Goal: Communication & Community: Answer question/provide support

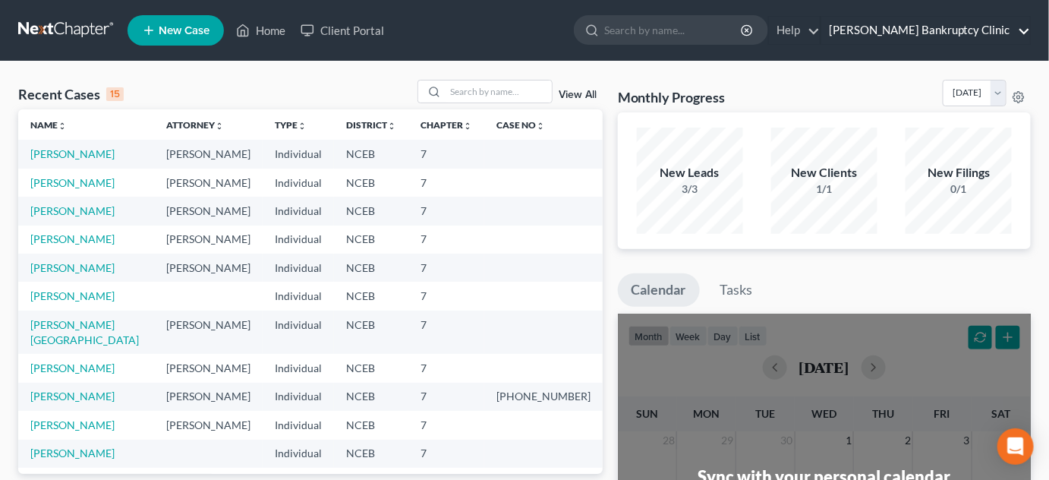
click at [1026, 35] on link "[PERSON_NAME] Bankruptcy Clinic" at bounding box center [925, 30] width 209 height 27
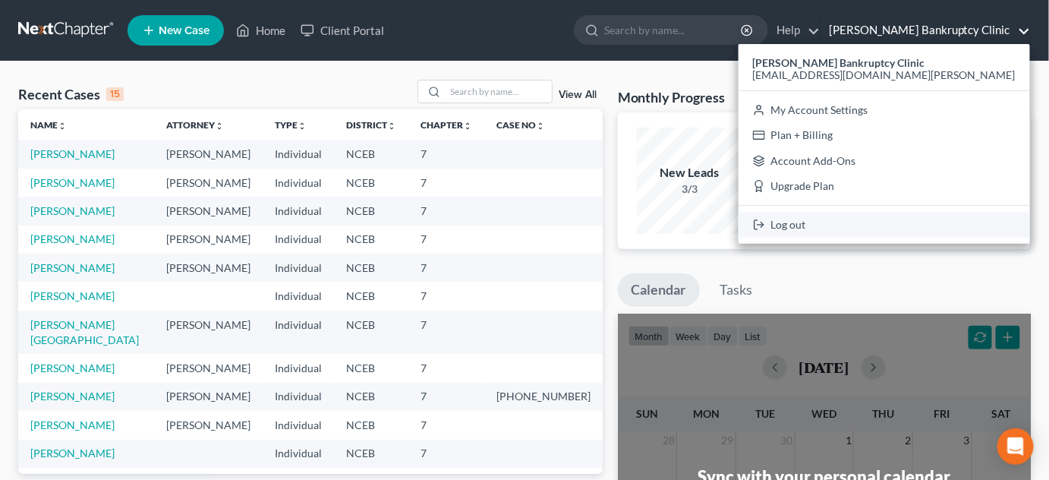
click at [897, 229] on link "Log out" at bounding box center [885, 225] width 292 height 26
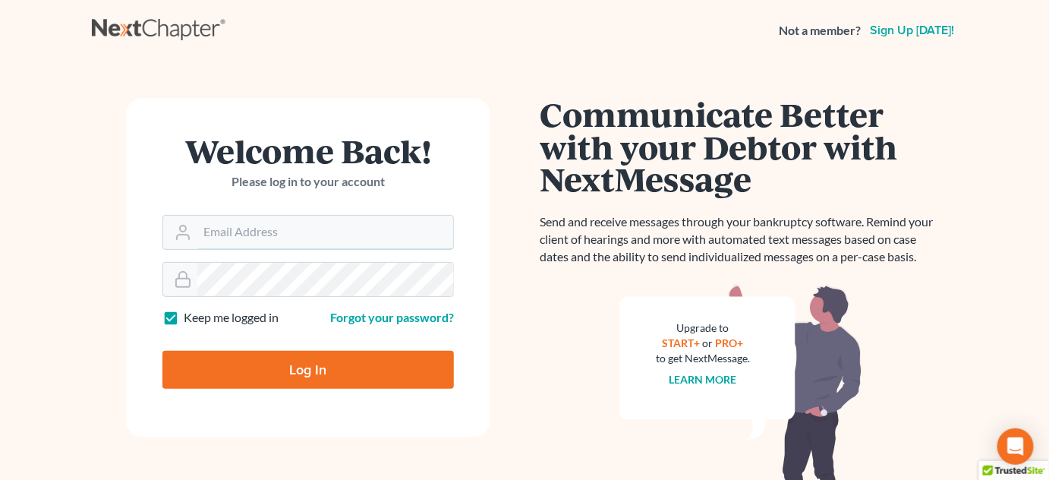
type input "[EMAIL_ADDRESS][DOMAIN_NAME][PERSON_NAME]"
click at [304, 377] on input "Log In" at bounding box center [308, 370] width 292 height 38
type input "Thinking..."
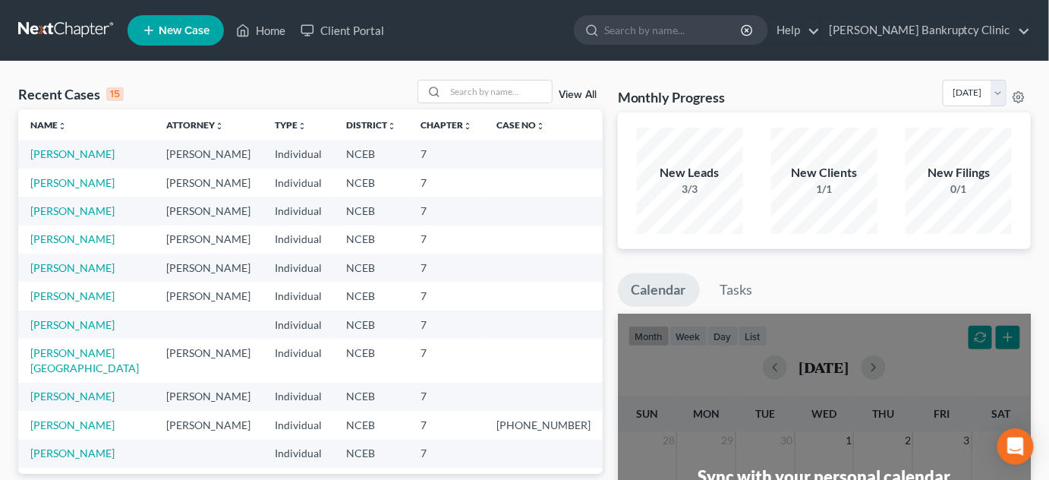
scroll to position [68, 0]
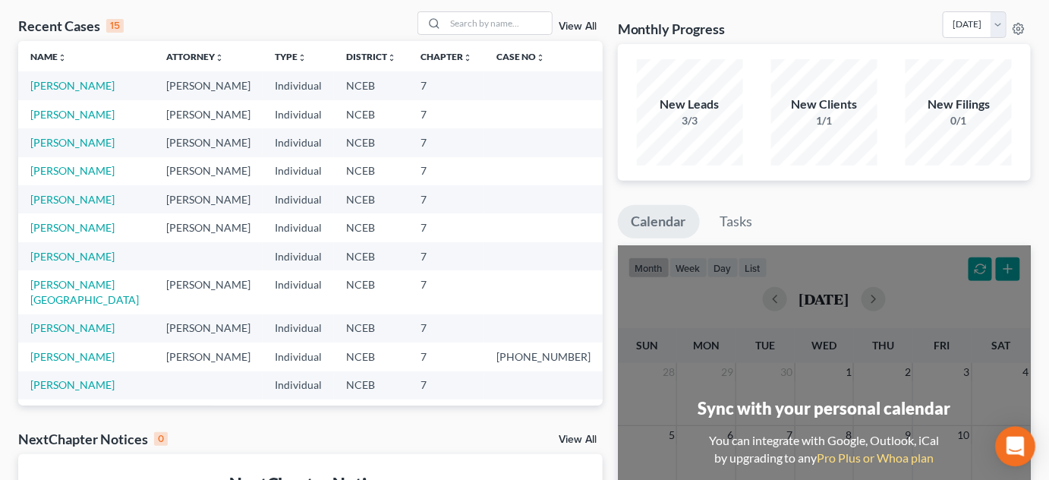
click at [1016, 443] on icon "Open Intercom Messenger" at bounding box center [1015, 447] width 17 height 20
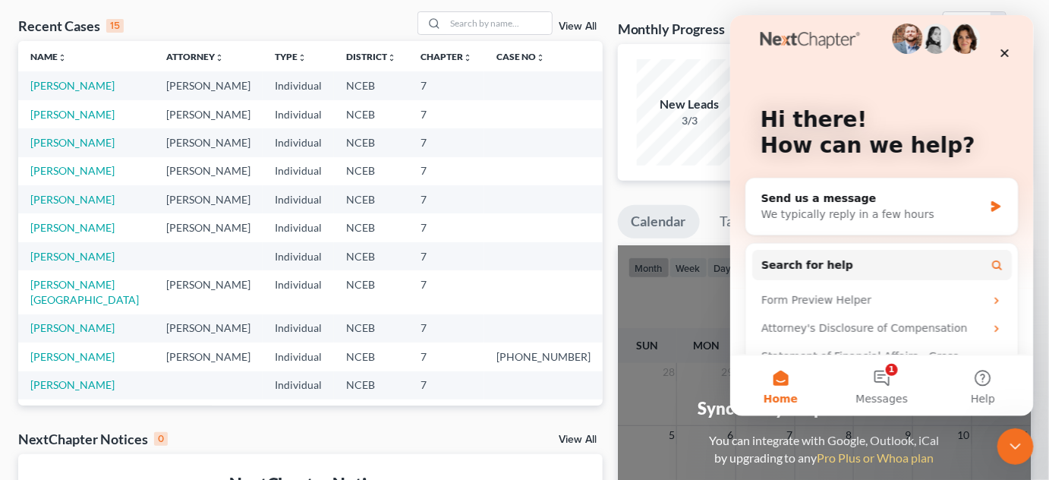
scroll to position [0, 0]
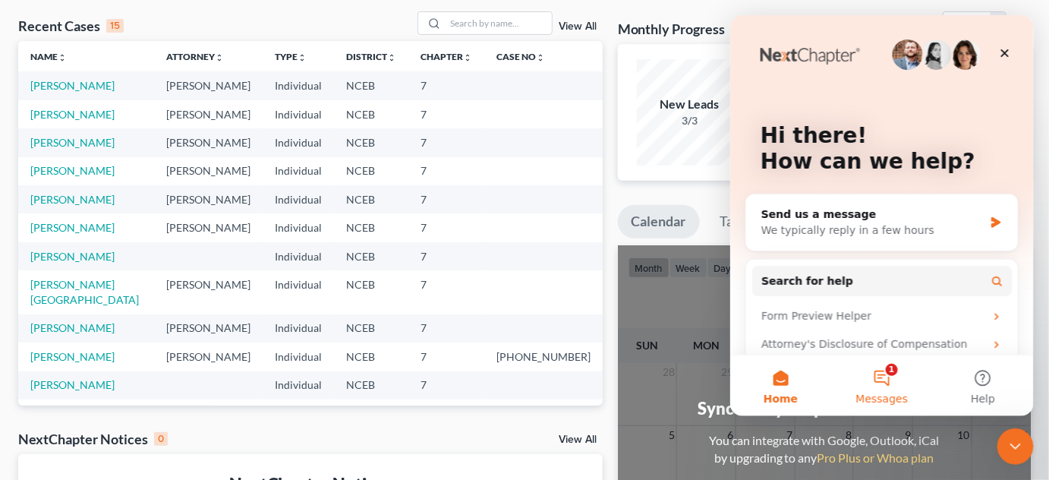
click at [873, 381] on button "1 Messages" at bounding box center [881, 385] width 101 height 61
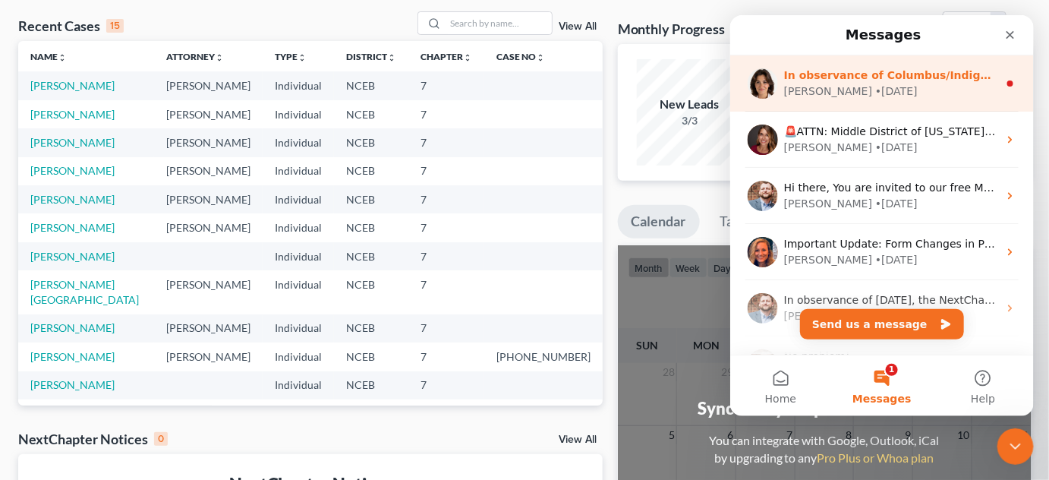
click at [863, 95] on div "Emma • 2d ago" at bounding box center [890, 91] width 214 height 16
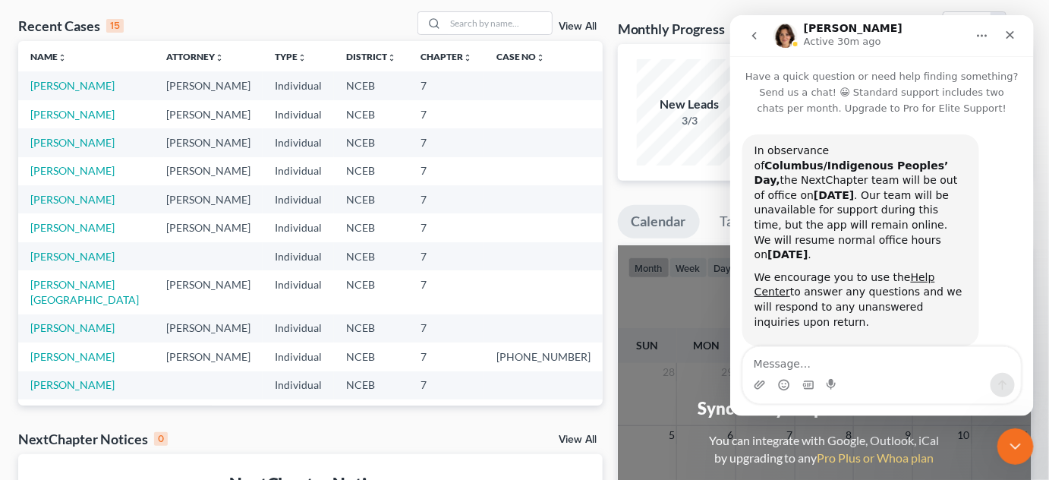
click at [749, 37] on icon "go back" at bounding box center [754, 35] width 12 height 12
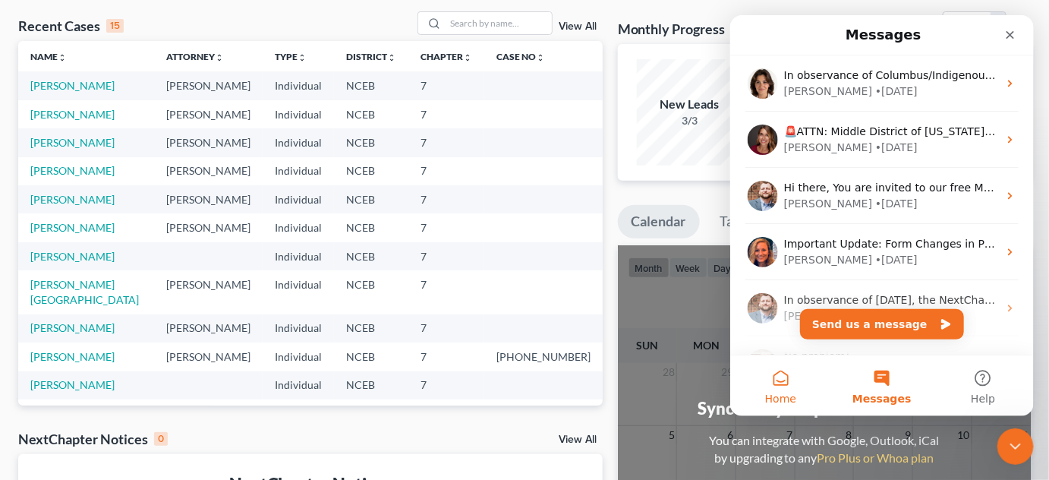
click at [780, 375] on button "Home" at bounding box center [780, 385] width 101 height 61
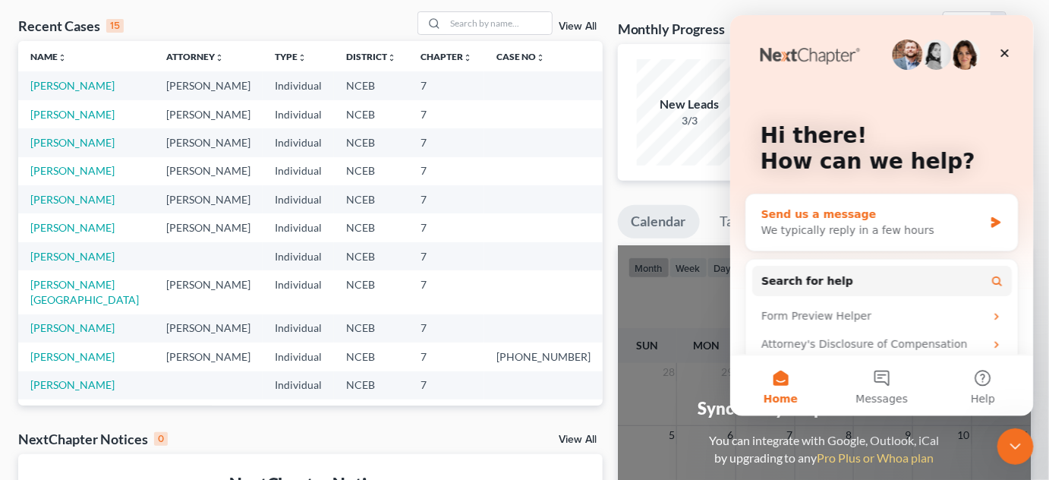
click at [836, 214] on div "Send us a message" at bounding box center [872, 214] width 222 height 16
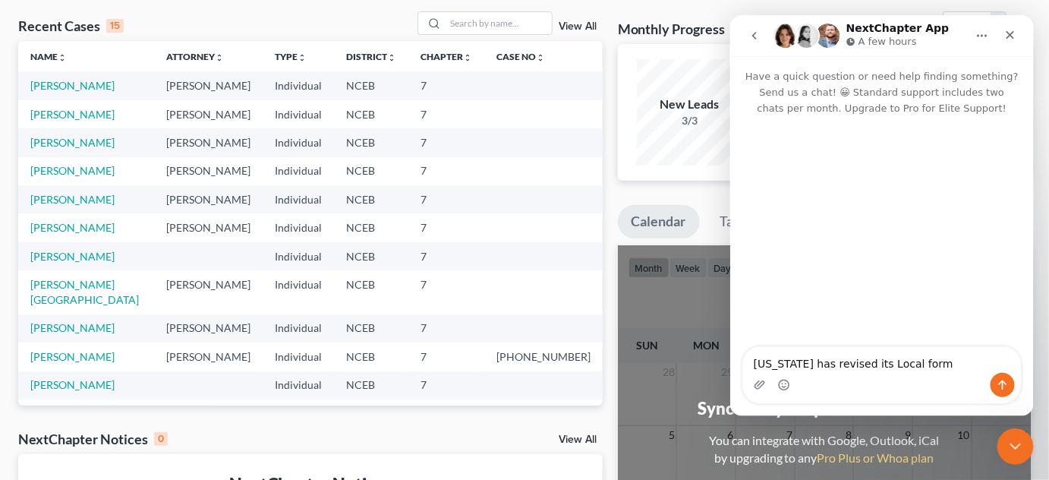
drag, startPoint x: 878, startPoint y: 365, endPoint x: 892, endPoint y: 364, distance: 13.7
click at [892, 364] on textarea "North Carolina has revised its Local form" at bounding box center [881, 359] width 278 height 26
click at [930, 362] on textarea "North Carolina has revised Local form" at bounding box center [881, 359] width 278 height 26
type textarea "North Carolina has revised Local form C-1."
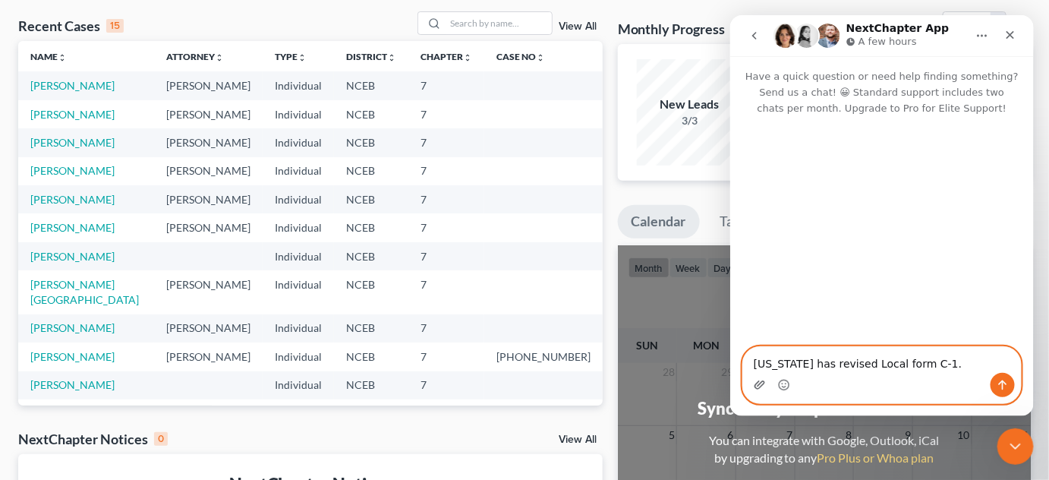
click at [753, 383] on icon "Upload attachment" at bounding box center [759, 384] width 12 height 12
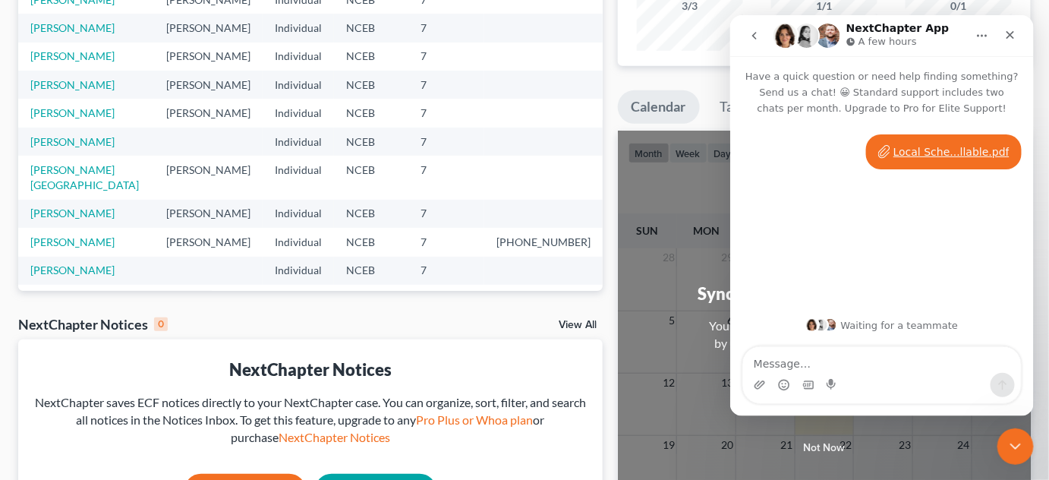
scroll to position [206, 0]
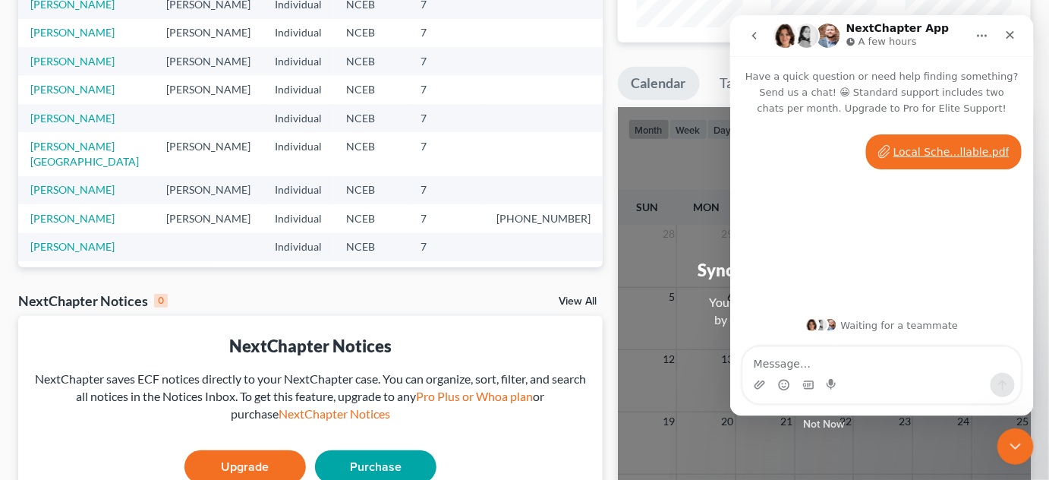
click at [900, 359] on textarea "Message…" at bounding box center [881, 359] width 278 height 26
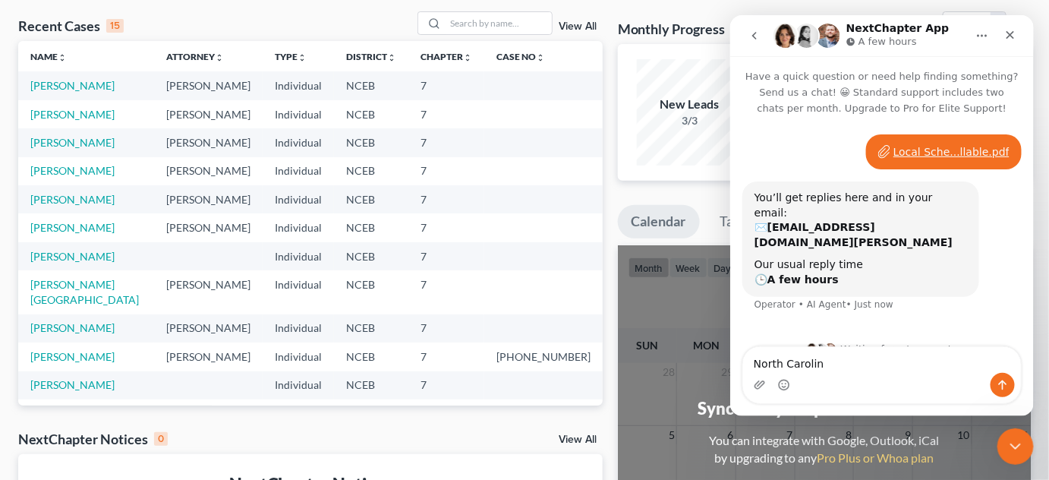
click at [998, 140] on div "Local Sche...llable.pdf • Just now" at bounding box center [943, 151] width 156 height 35
drag, startPoint x: 998, startPoint y: 162, endPoint x: 1000, endPoint y: 172, distance: 10.1
click at [1000, 172] on div "Local Sche...llable.pdf • Just now" at bounding box center [881, 157] width 279 height 47
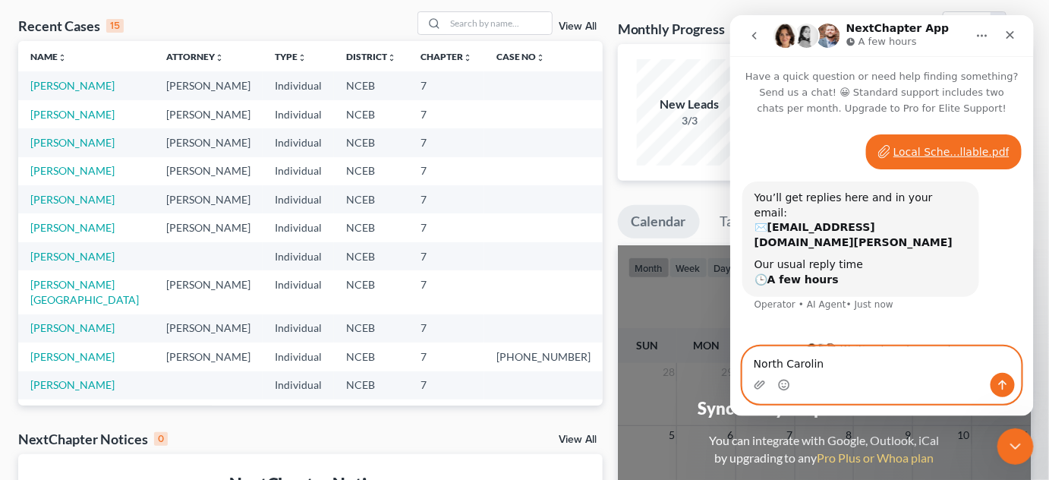
click at [899, 355] on textarea "North Carolin" at bounding box center [881, 359] width 278 height 26
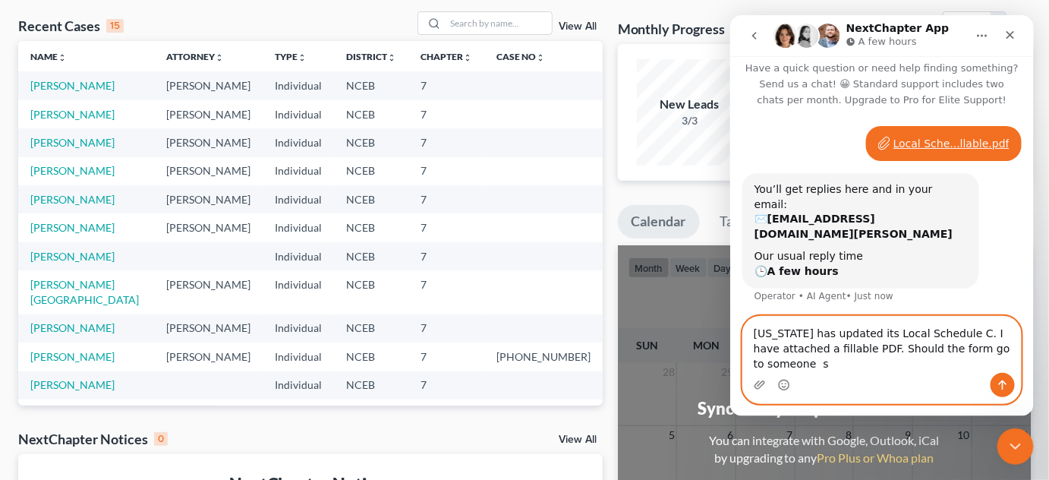
scroll to position [24, 0]
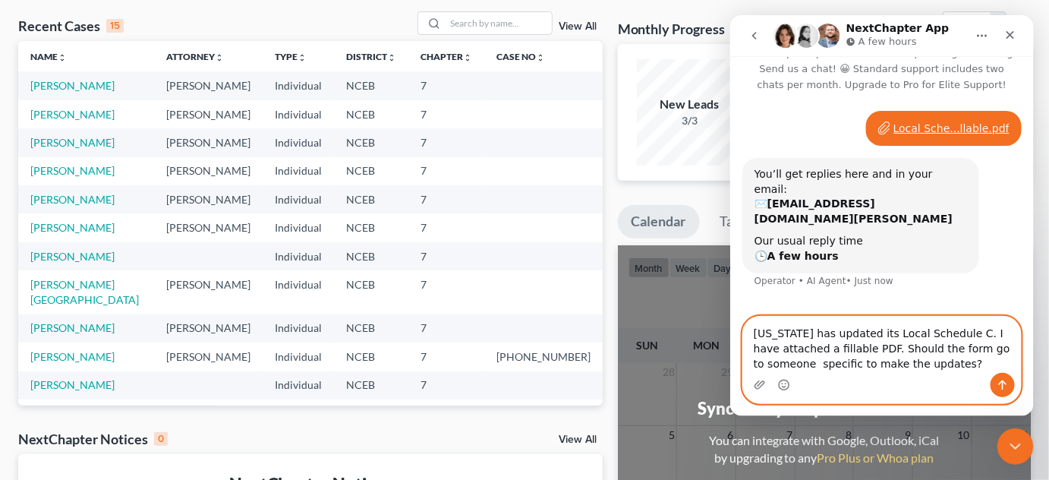
type textarea "North Carolina has updated its Local Schedule C. I have attached a fillable PDF…"
click at [1004, 389] on icon "Send a message…" at bounding box center [1002, 384] width 12 height 12
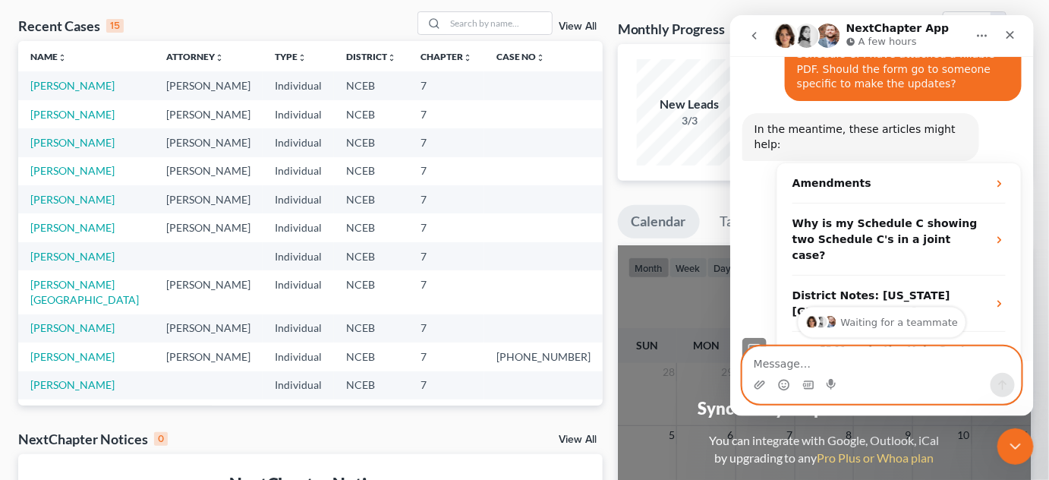
scroll to position [289, 0]
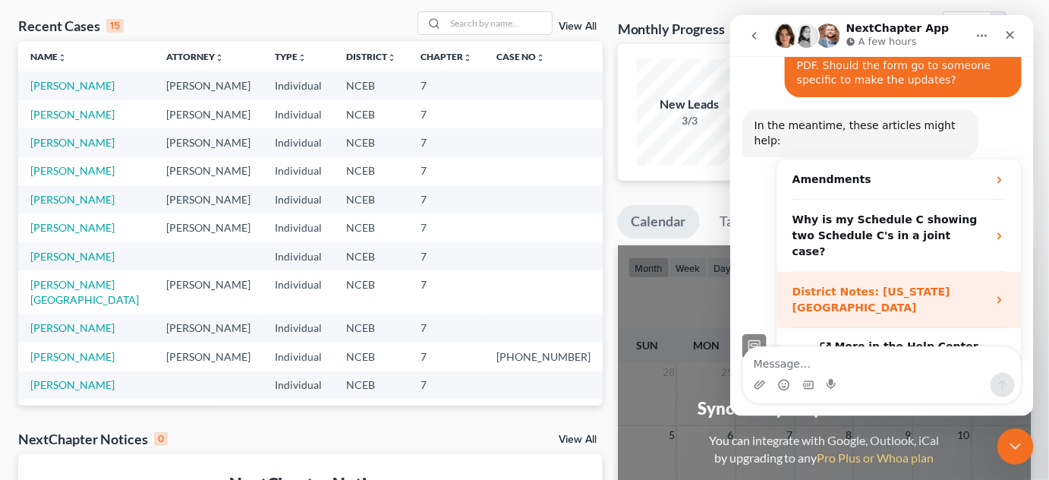
click at [998, 293] on icon "Operator says…" at bounding box center [999, 299] width 12 height 12
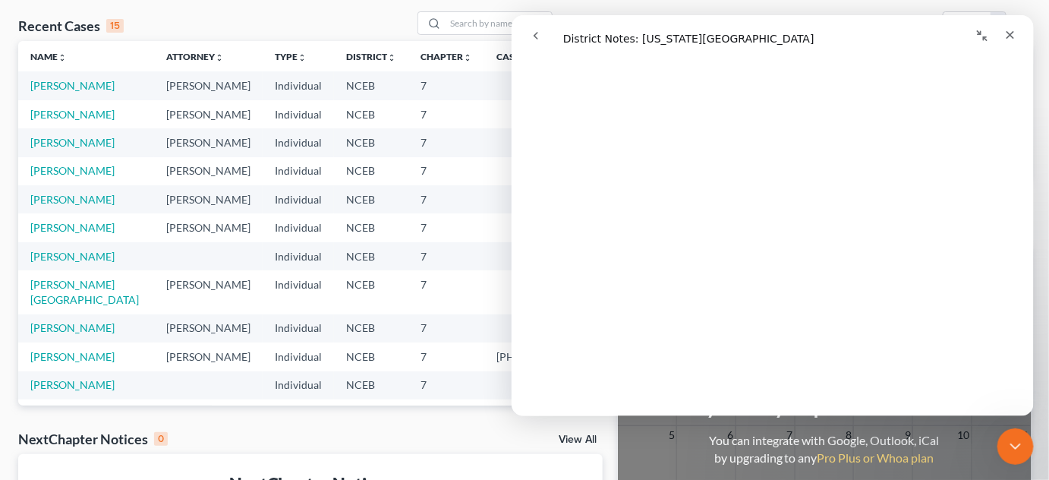
scroll to position [0, 0]
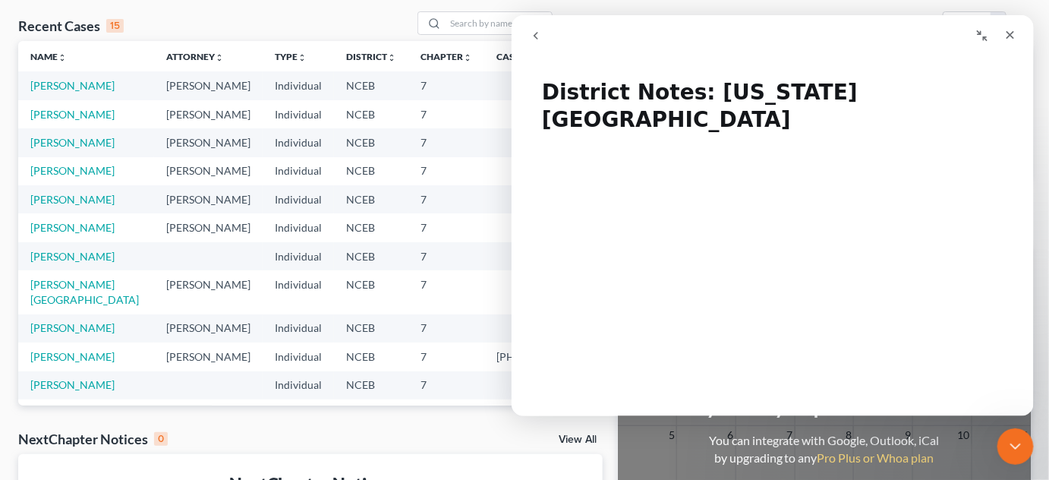
click at [532, 36] on icon "go back" at bounding box center [535, 35] width 12 height 12
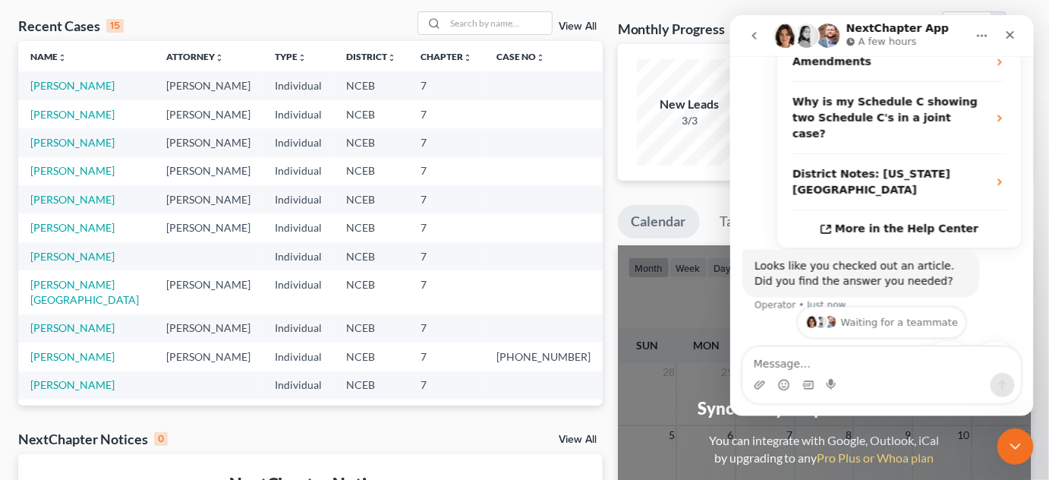
scroll to position [408, 0]
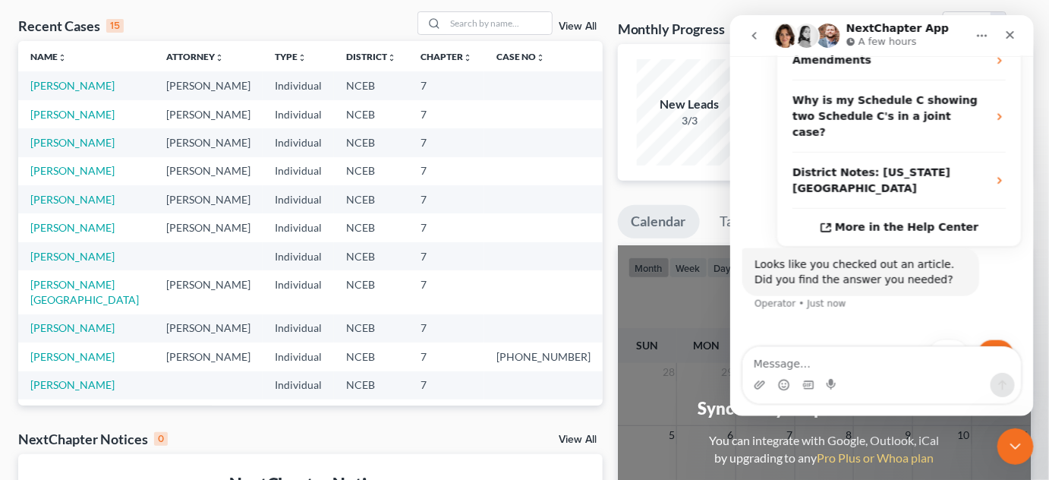
click at [984, 339] on button "No" at bounding box center [994, 354] width 37 height 30
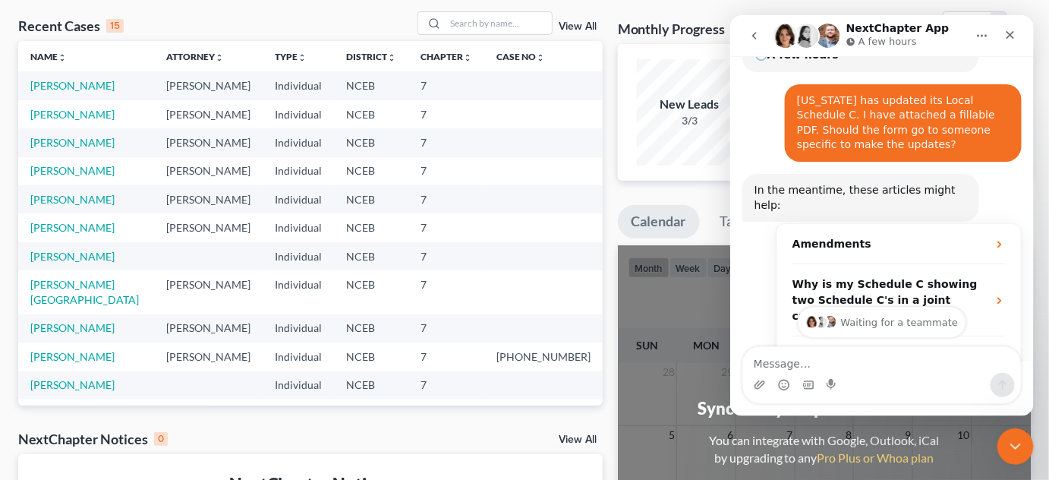
scroll to position [218, 0]
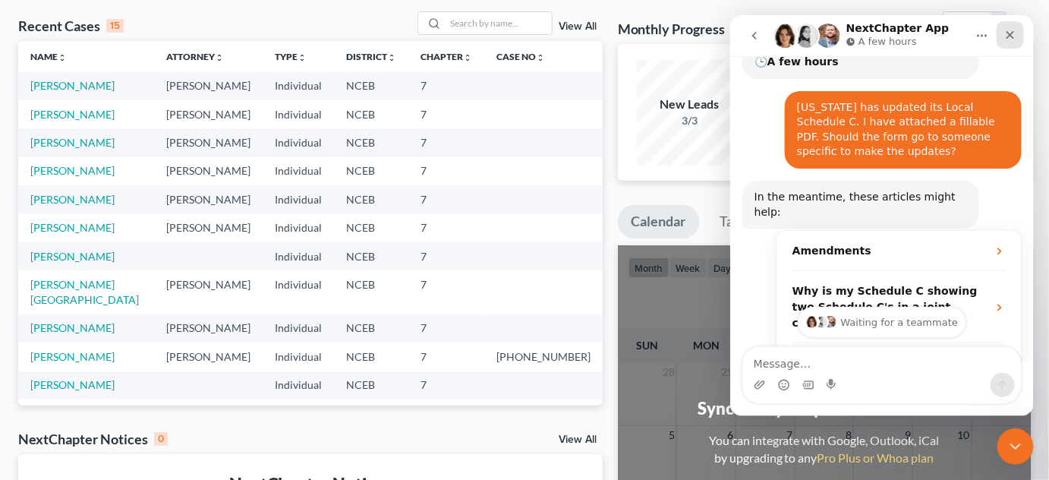
click at [1007, 30] on icon "Close" at bounding box center [1010, 34] width 8 height 8
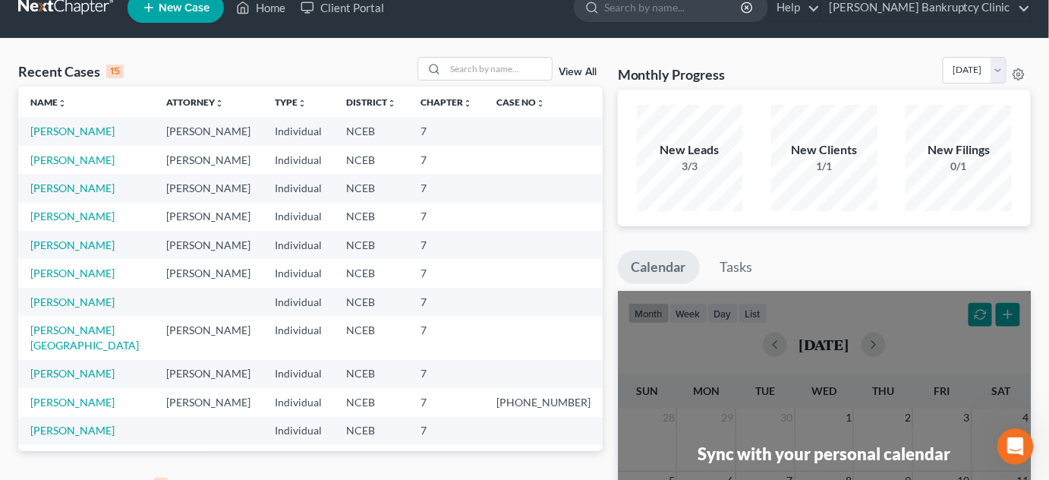
scroll to position [0, 0]
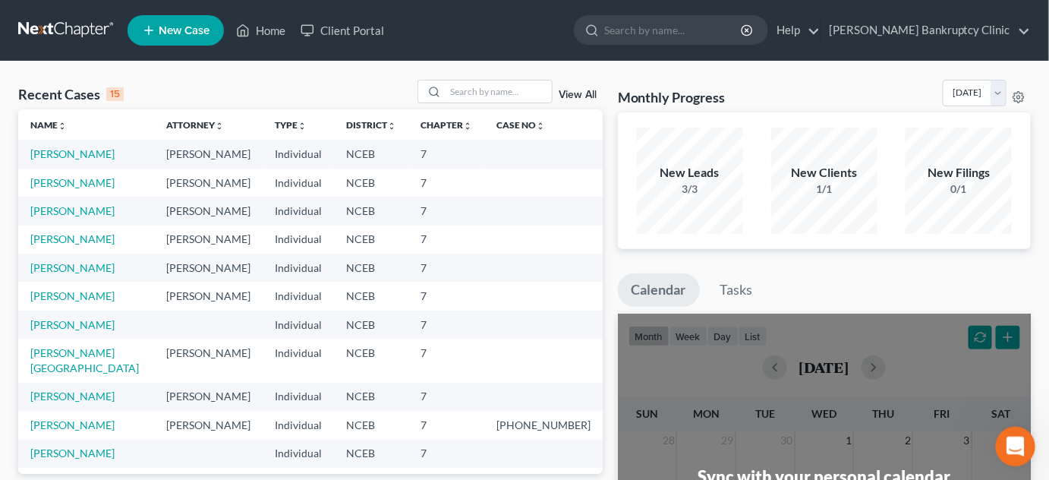
click at [1018, 444] on icon "Open Intercom Messenger" at bounding box center [1013, 444] width 25 height 25
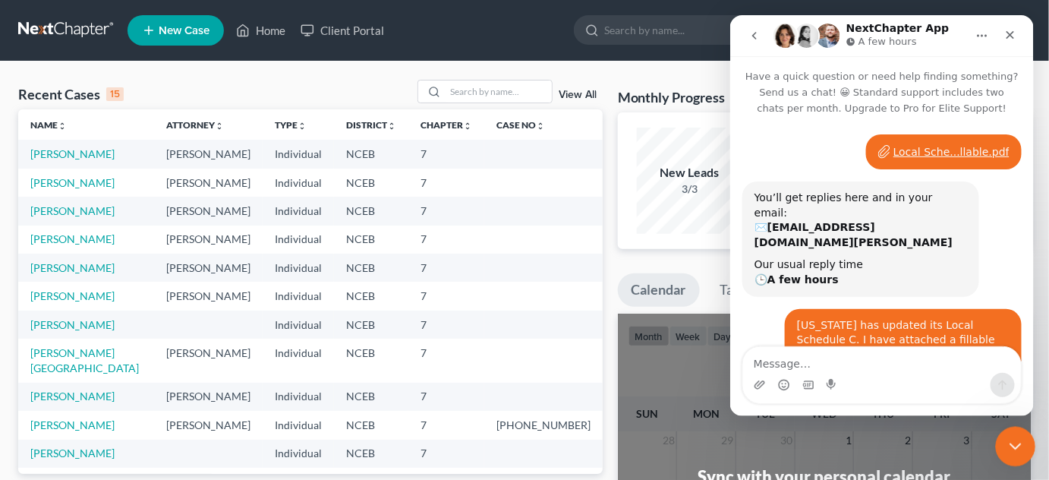
scroll to position [493, 0]
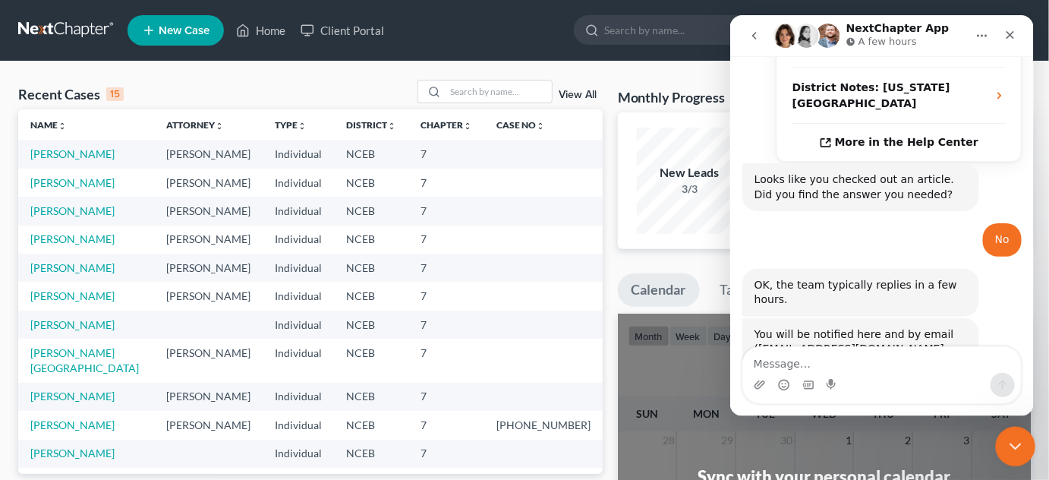
click at [1020, 449] on icon "Close Intercom Messenger" at bounding box center [1013, 444] width 18 height 18
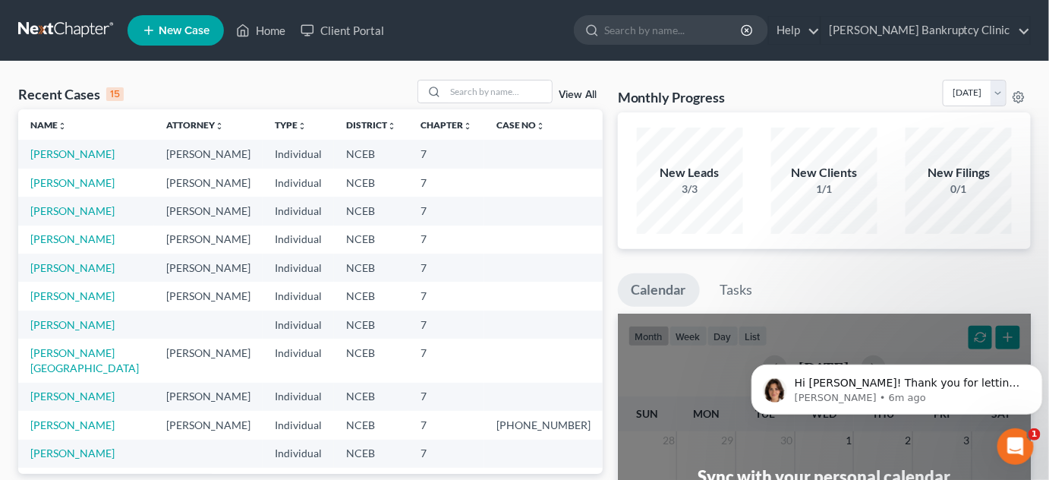
scroll to position [0, 0]
click at [1012, 444] on icon "Open Intercom Messenger" at bounding box center [1013, 444] width 25 height 25
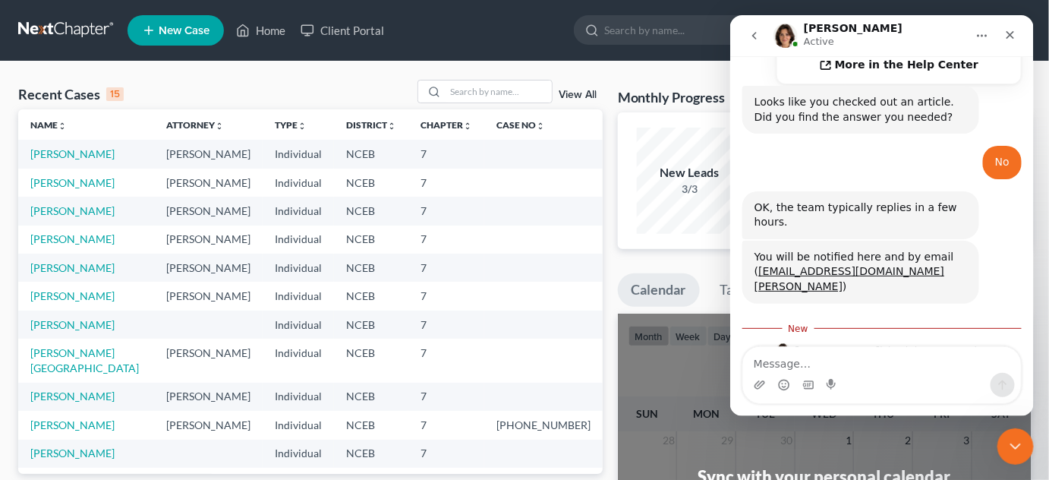
scroll to position [572, 0]
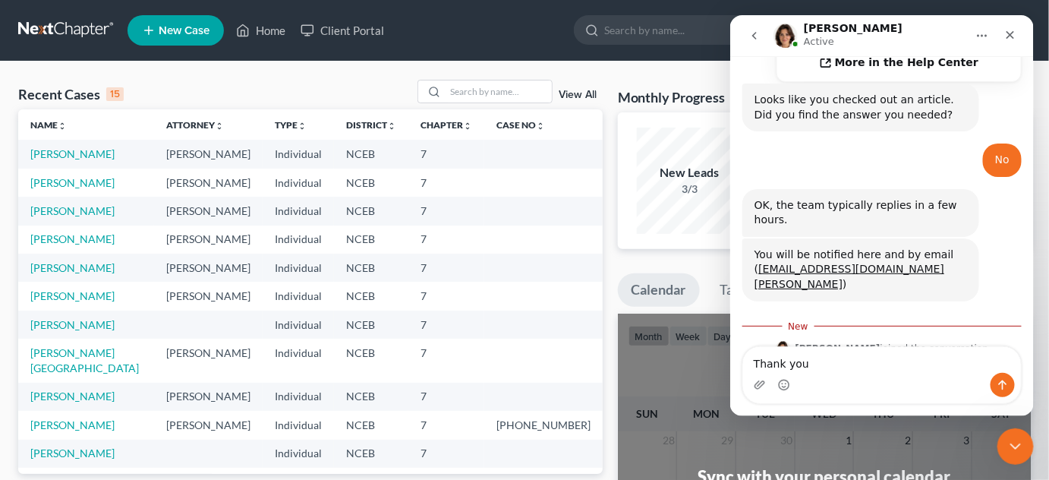
type textarea "Thank you"
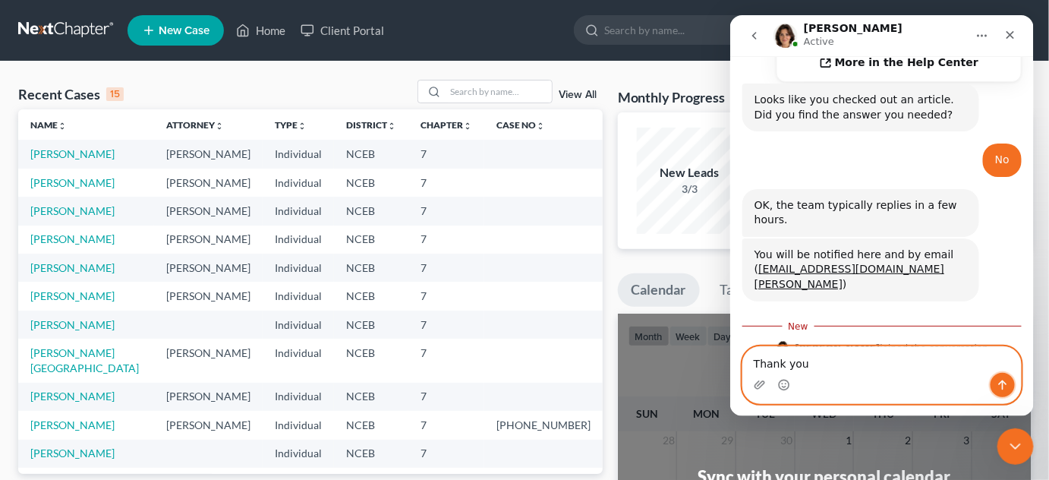
click at [1007, 391] on button "Send a message…" at bounding box center [1002, 384] width 24 height 24
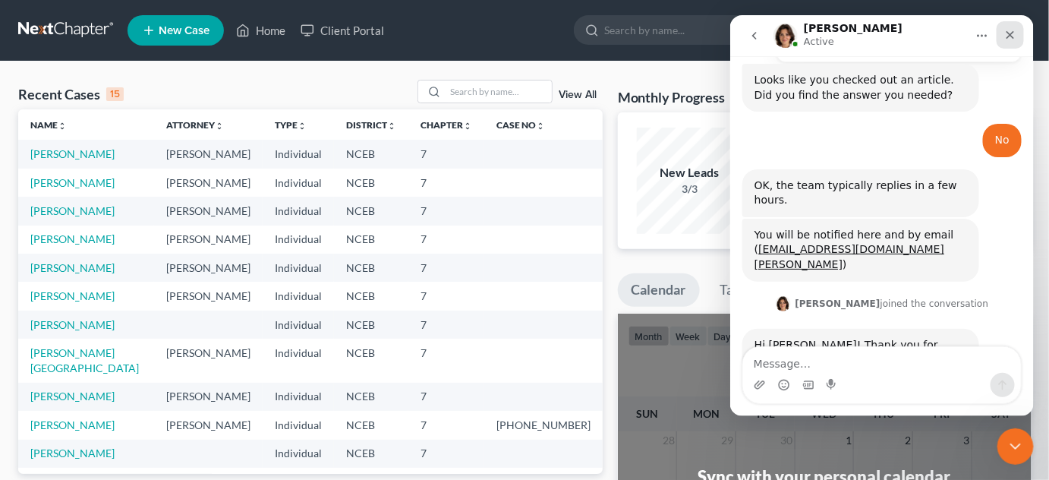
click at [1007, 33] on icon "Close" at bounding box center [1010, 34] width 12 height 12
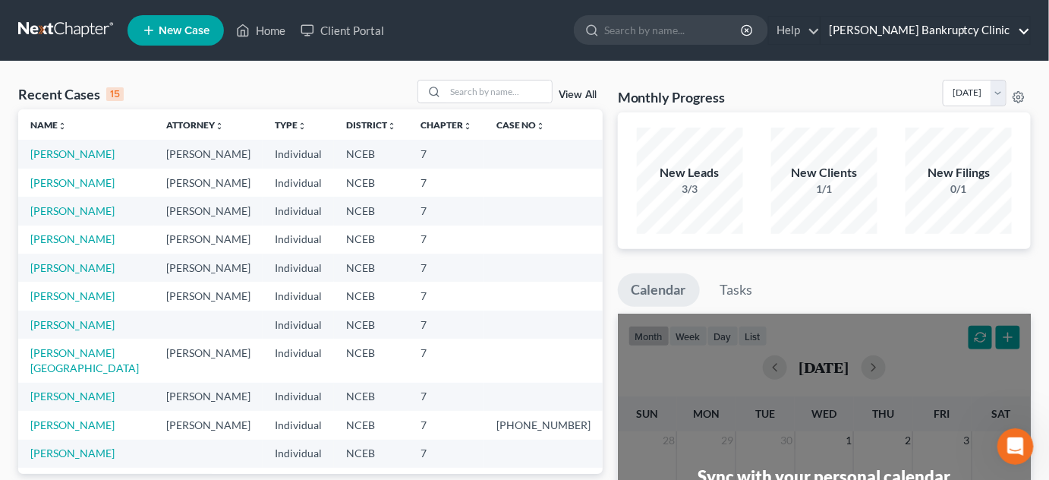
click at [1018, 32] on link "[PERSON_NAME] Bankruptcy Clinic" at bounding box center [925, 30] width 209 height 27
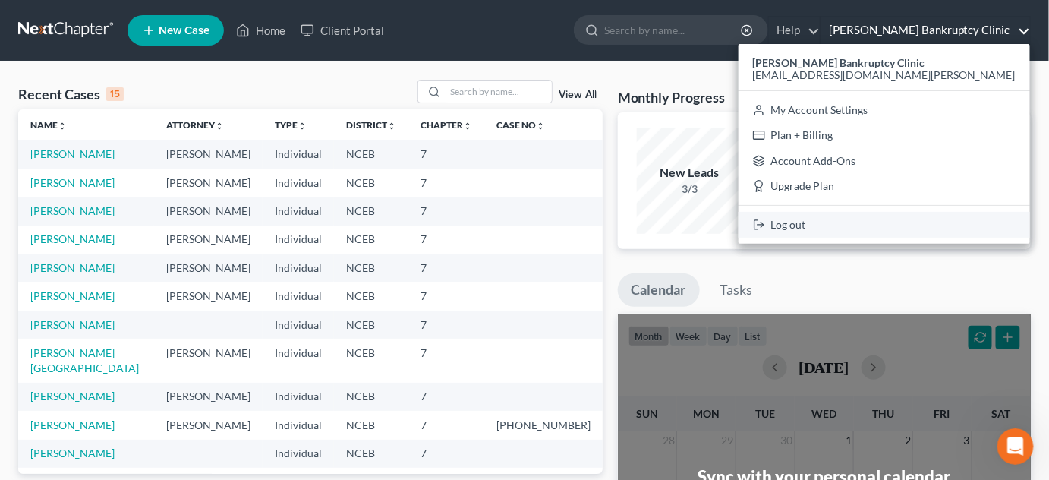
click at [881, 222] on link "Log out" at bounding box center [885, 225] width 292 height 26
